Goal: Task Accomplishment & Management: Manage account settings

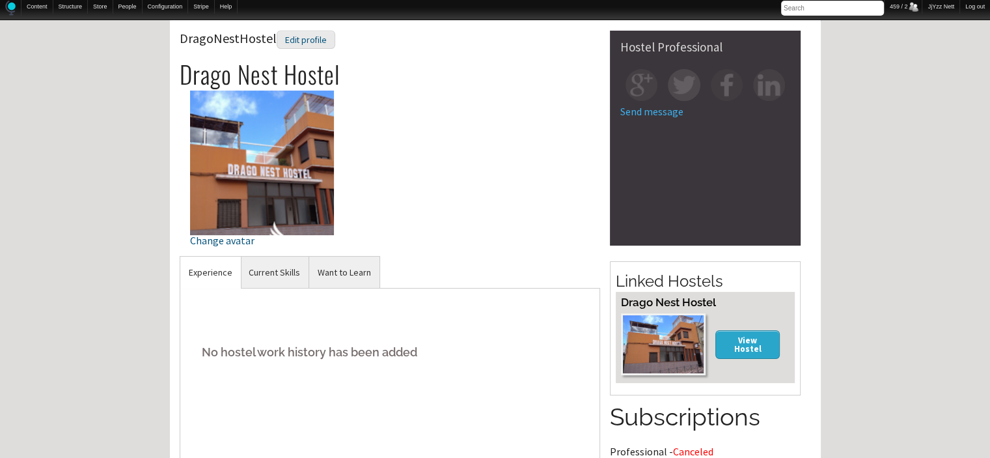
scroll to position [130, 0]
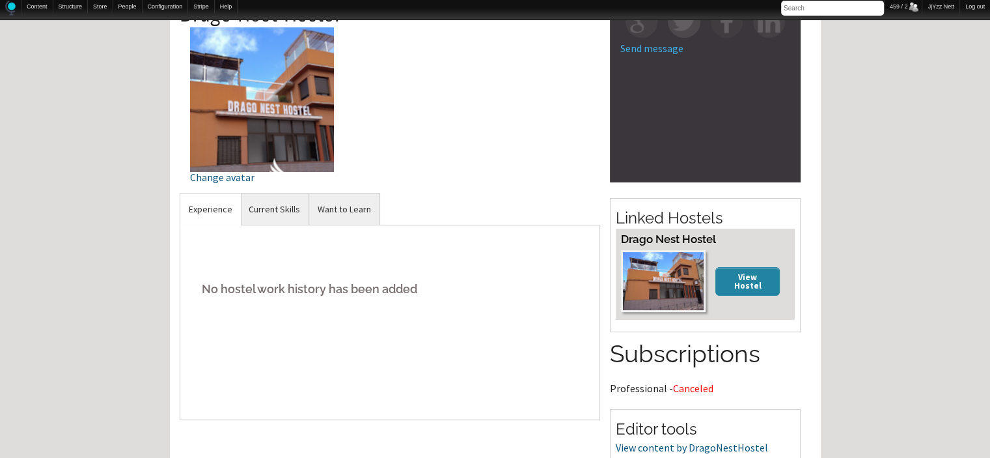
click at [730, 272] on link "View Hostel" at bounding box center [747, 281] width 65 height 28
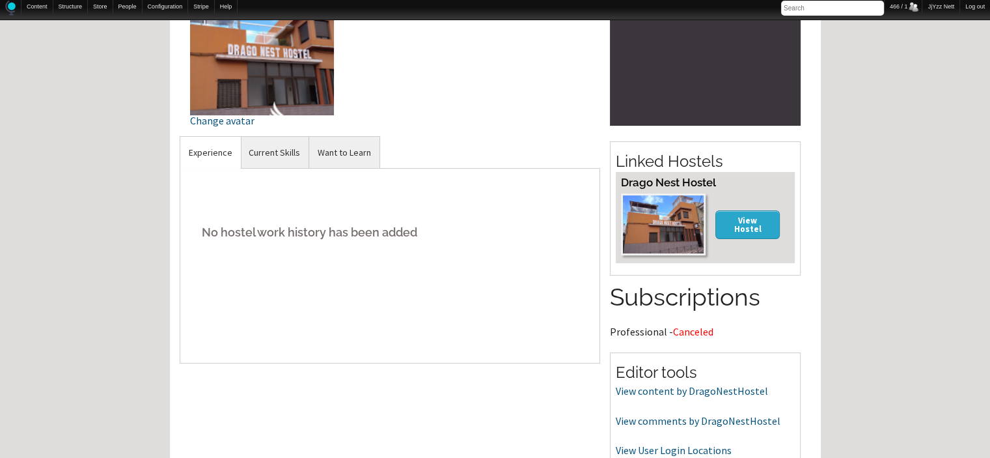
scroll to position [199, 0]
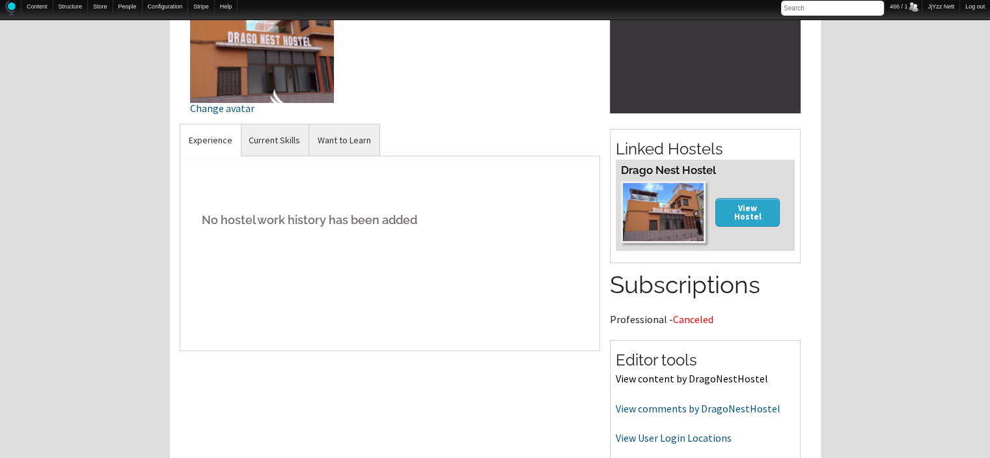
click at [700, 377] on link "View content by DragoNestHostel" at bounding box center [692, 378] width 152 height 13
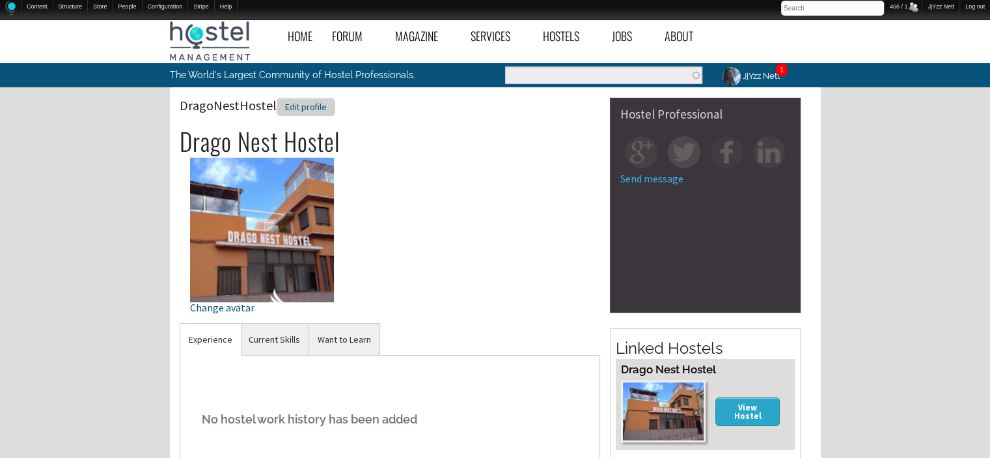
click at [303, 107] on div "Edit profile" at bounding box center [306, 107] width 59 height 19
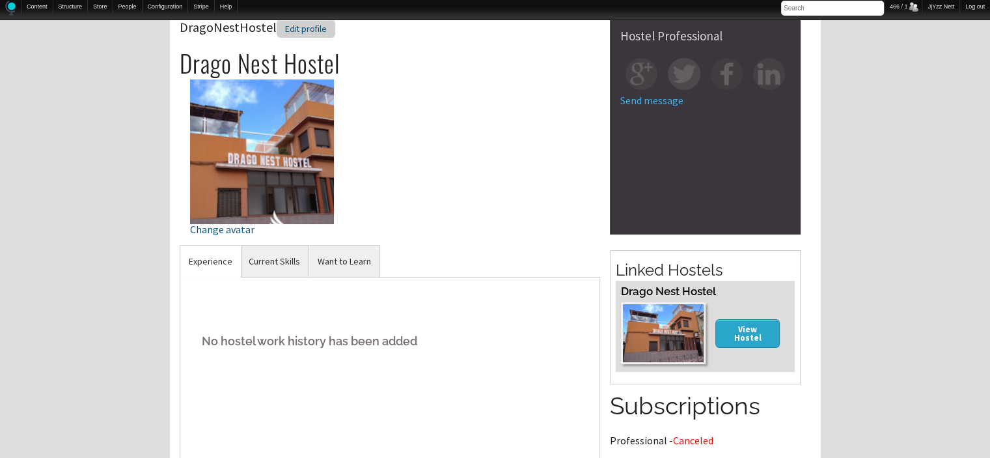
scroll to position [52, 0]
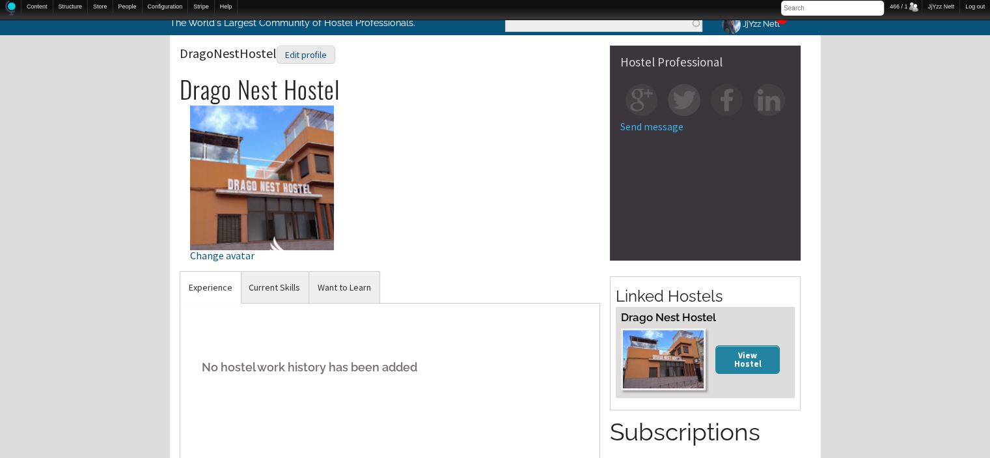
click at [730, 361] on link "View Hostel" at bounding box center [747, 359] width 65 height 28
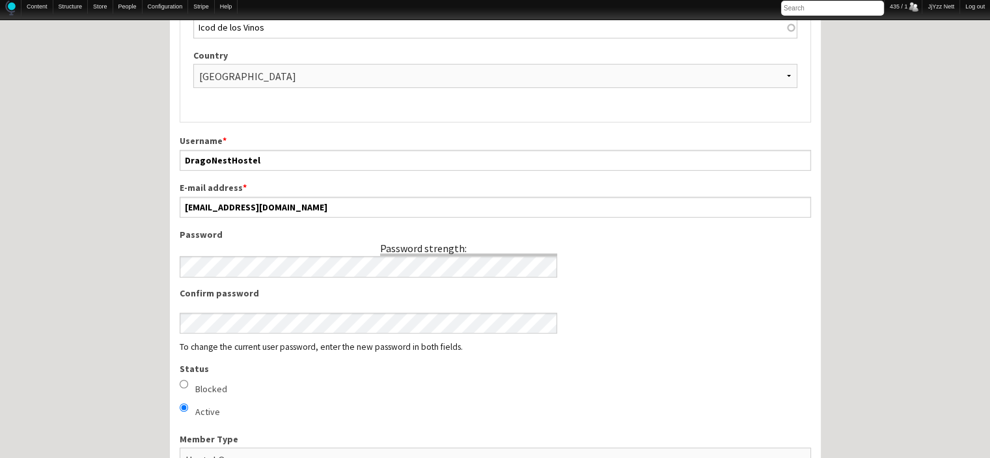
scroll to position [491, 0]
